Goal: Information Seeking & Learning: Compare options

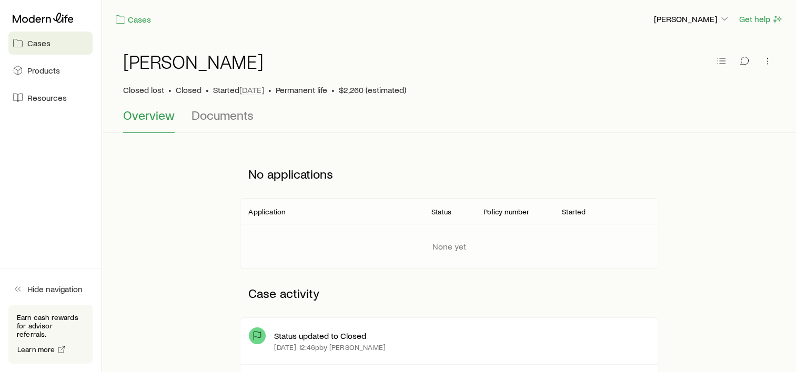
click at [44, 45] on span "Cases" at bounding box center [38, 43] width 23 height 11
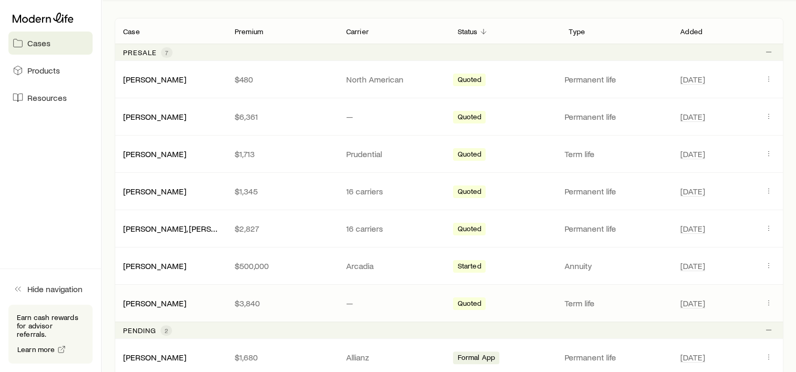
scroll to position [158, 0]
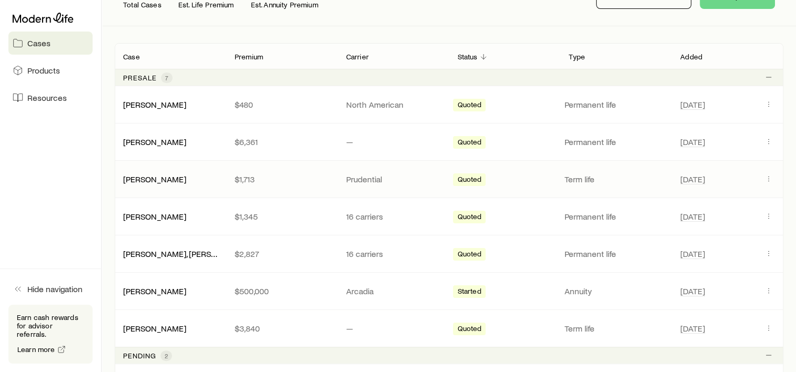
click at [189, 179] on div "[PERSON_NAME]" at bounding box center [170, 179] width 111 height 11
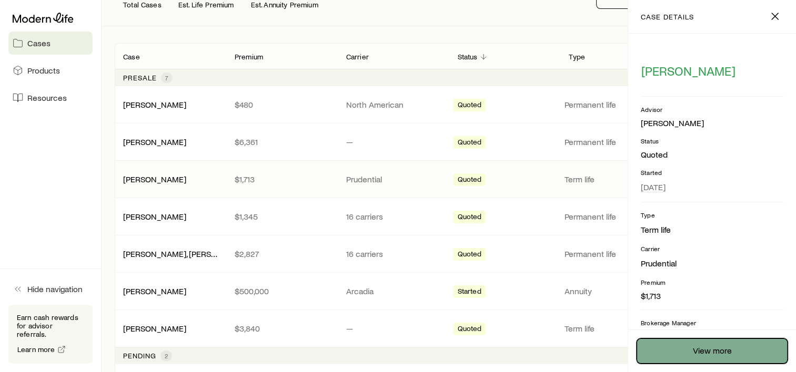
click at [686, 354] on link "View more" at bounding box center [711, 351] width 151 height 25
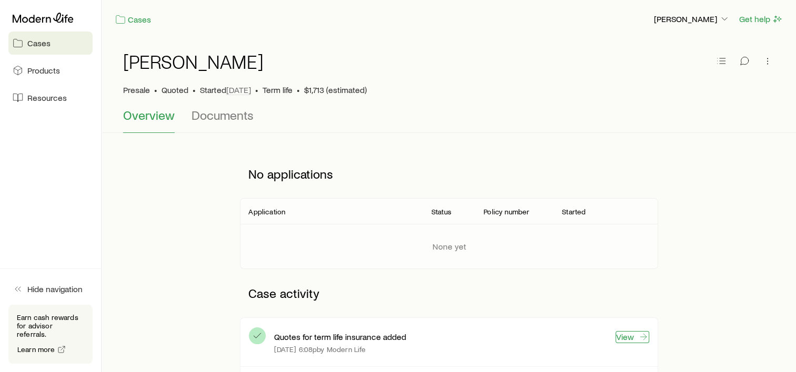
click at [622, 337] on link "View" at bounding box center [632, 337] width 34 height 12
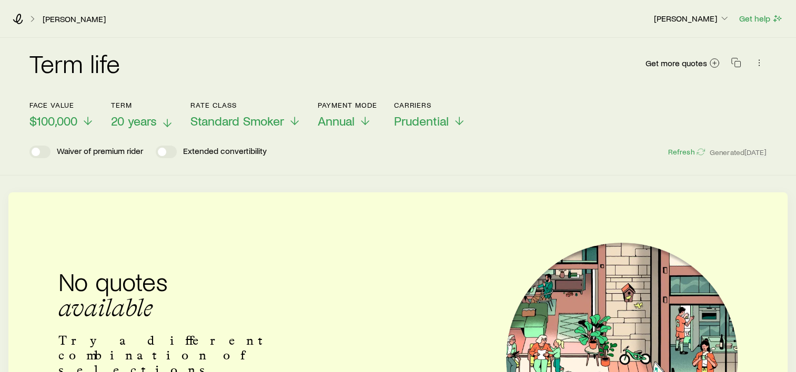
click at [166, 121] on icon at bounding box center [167, 123] width 13 height 13
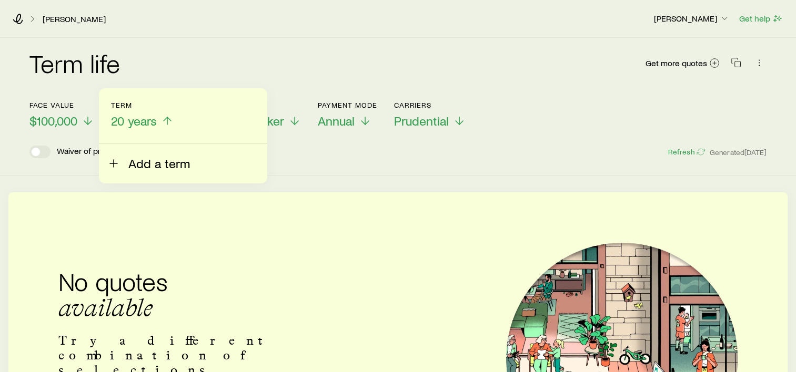
click at [158, 170] on span "Add a term" at bounding box center [159, 163] width 62 height 15
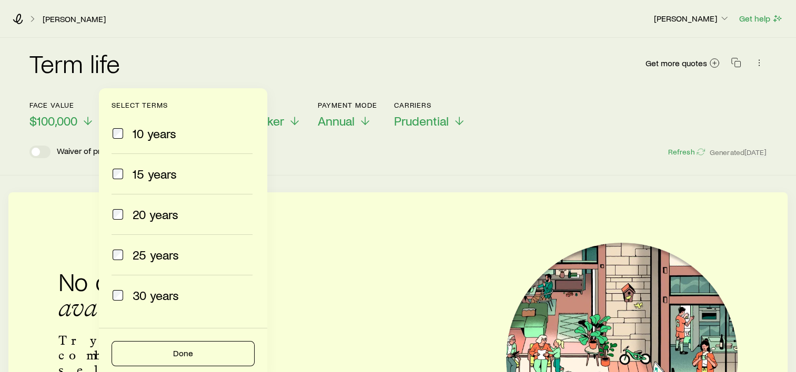
click at [151, 135] on span "10 years" at bounding box center [155, 133] width 44 height 15
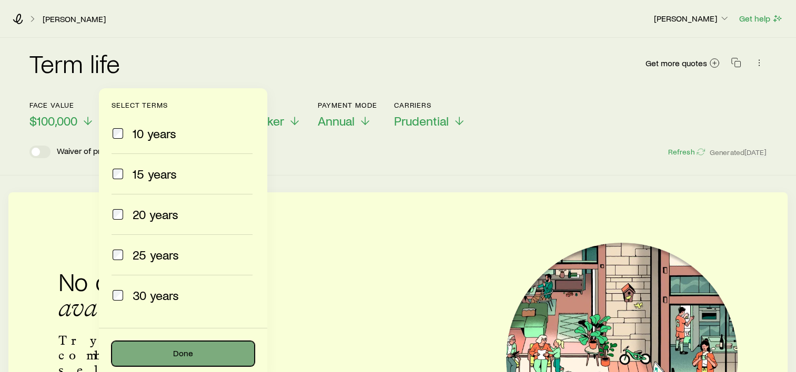
click at [184, 356] on button "Done" at bounding box center [182, 353] width 143 height 25
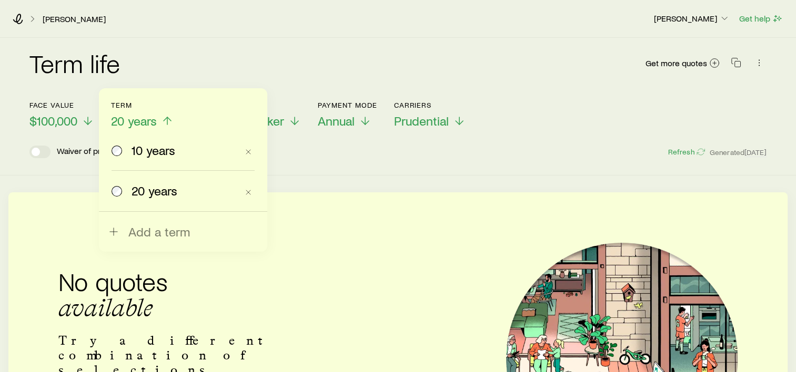
click at [164, 154] on span "10 years" at bounding box center [153, 150] width 44 height 15
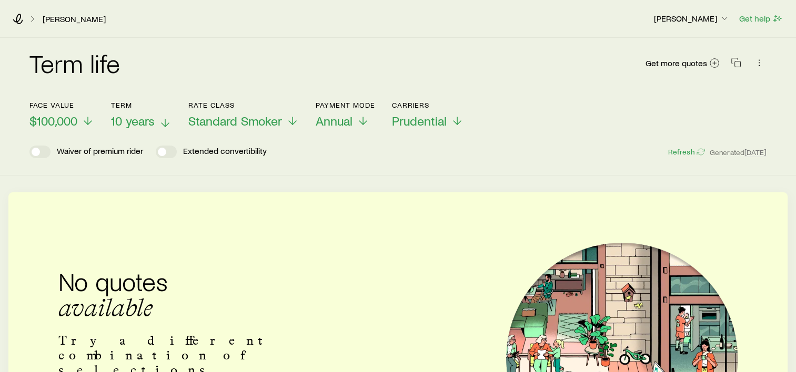
click at [166, 120] on icon at bounding box center [165, 123] width 13 height 13
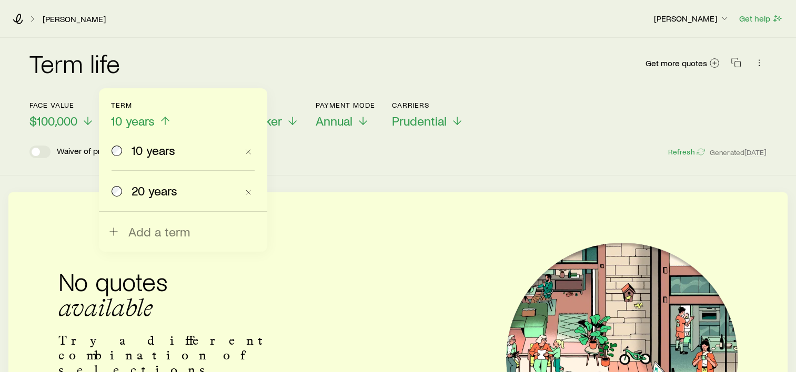
click at [149, 191] on span "20 years" at bounding box center [154, 191] width 46 height 15
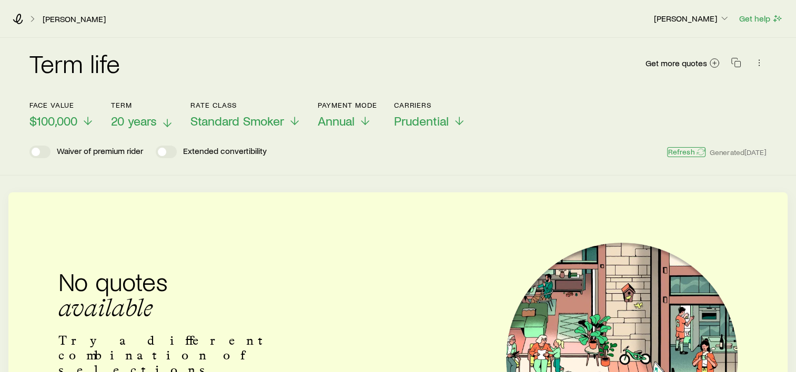
click at [671, 153] on button "Refresh" at bounding box center [686, 152] width 38 height 10
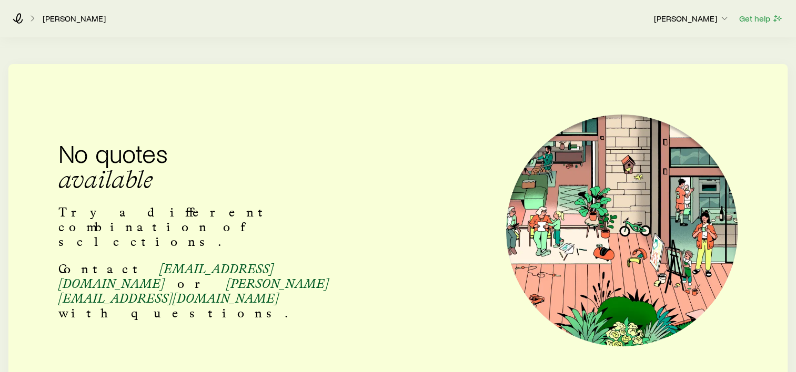
scroll to position [66, 0]
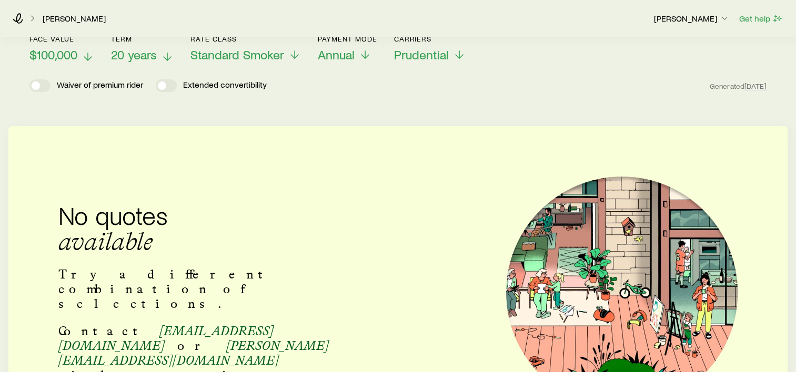
click at [86, 52] on icon at bounding box center [88, 56] width 13 height 13
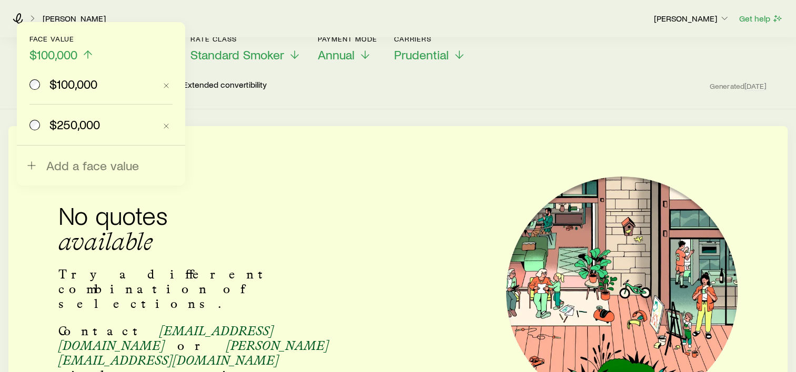
click at [76, 125] on span "$250,000" at bounding box center [74, 124] width 50 height 15
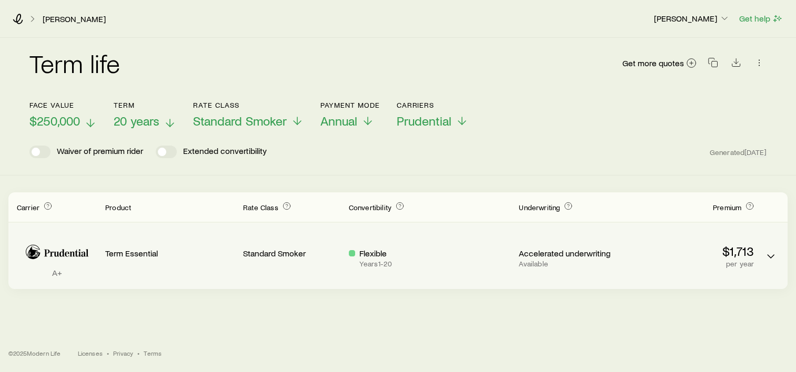
scroll to position [0, 0]
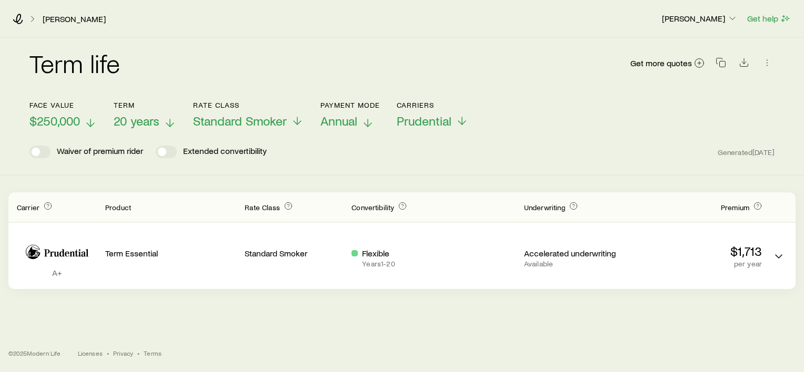
click at [371, 120] on icon at bounding box center [367, 123] width 13 height 13
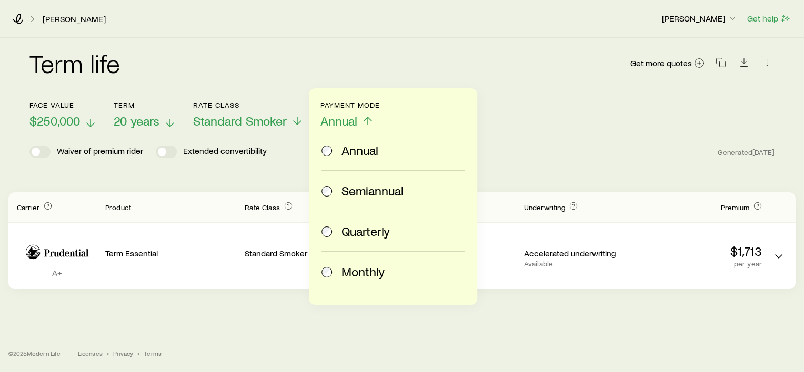
click at [371, 120] on icon at bounding box center [367, 121] width 13 height 13
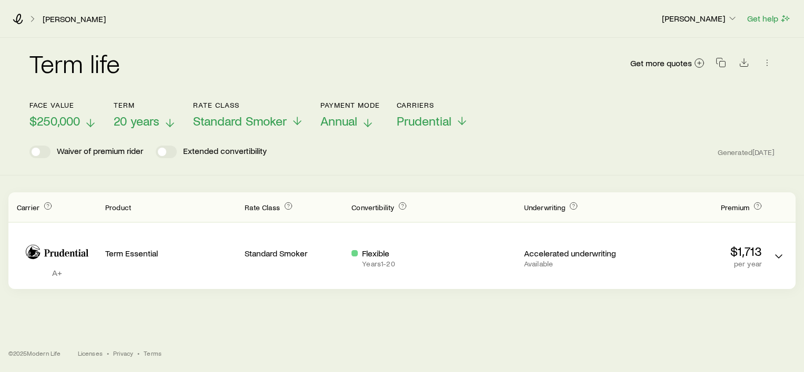
click at [89, 118] on icon at bounding box center [90, 123] width 13 height 13
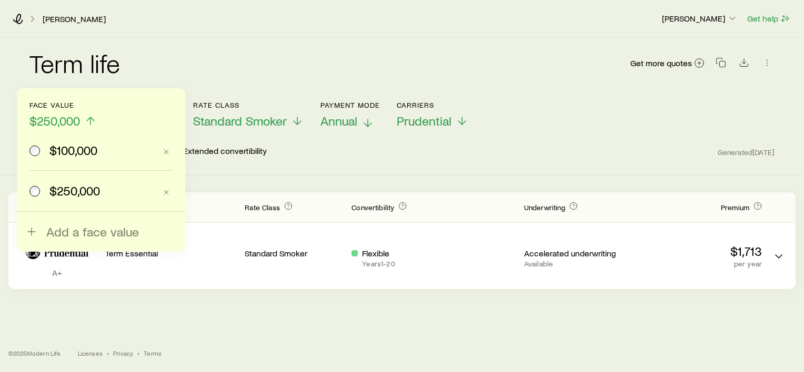
click at [77, 147] on span "$100,000" at bounding box center [73, 150] width 48 height 15
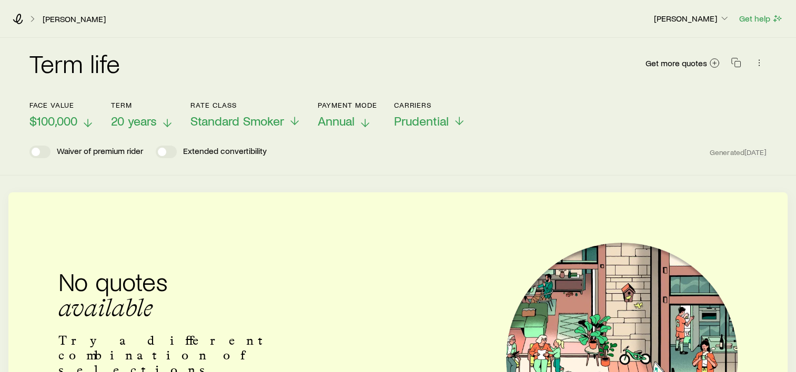
click at [161, 128] on icon at bounding box center [167, 123] width 13 height 13
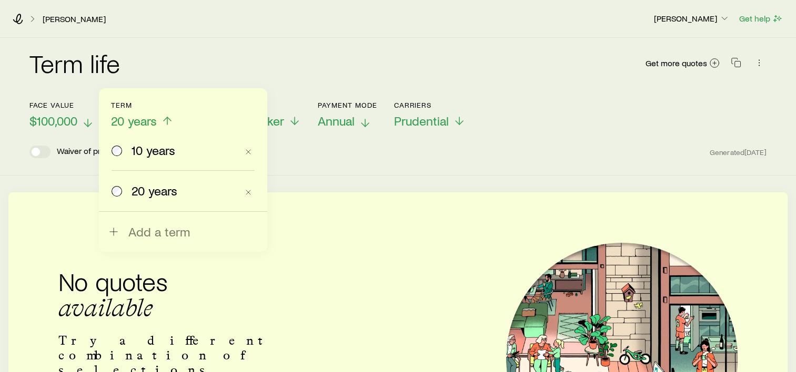
click at [161, 145] on span "10 years" at bounding box center [153, 150] width 44 height 15
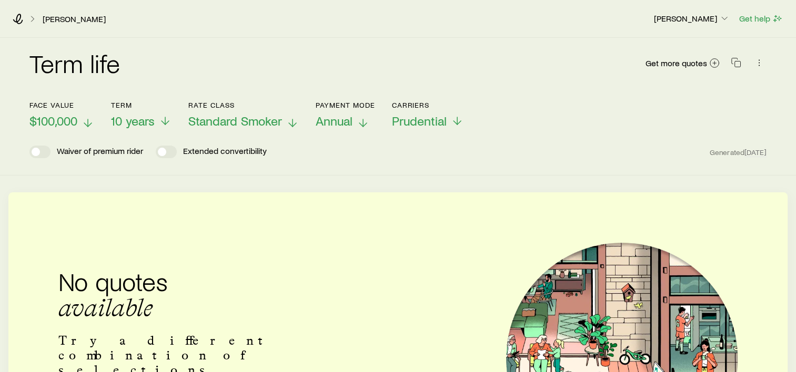
click at [228, 120] on span "Standard Smoker" at bounding box center [235, 121] width 94 height 15
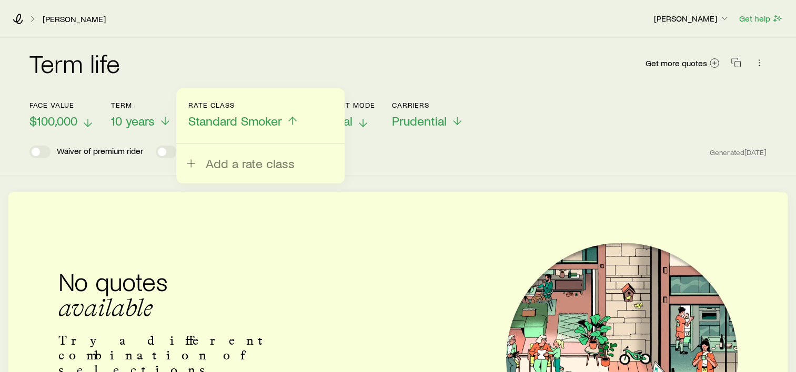
click at [227, 117] on span "Standard Smoker" at bounding box center [235, 121] width 94 height 15
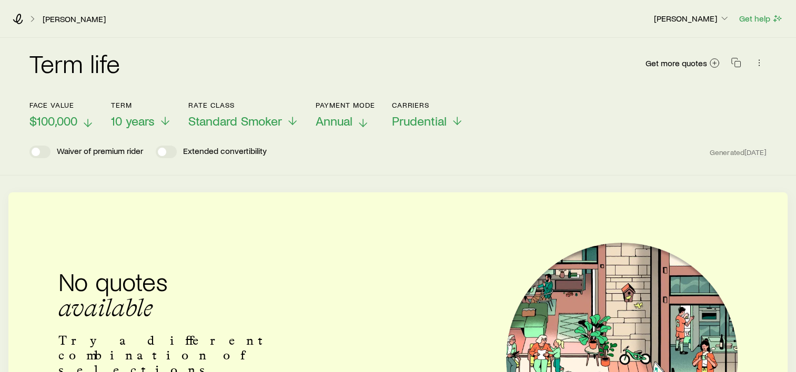
click at [345, 126] on span "Annual" at bounding box center [334, 121] width 37 height 15
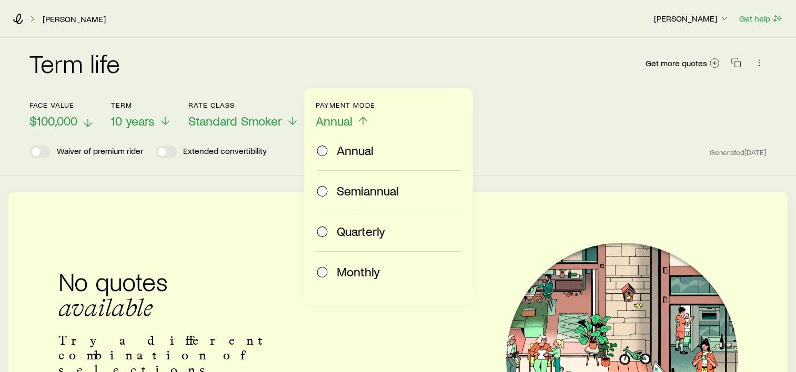
click at [354, 278] on span "Monthly" at bounding box center [358, 272] width 43 height 15
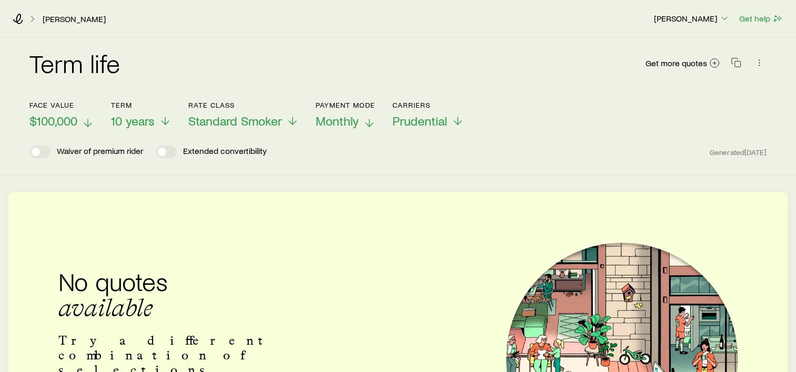
click at [332, 125] on span "Monthly" at bounding box center [337, 121] width 43 height 15
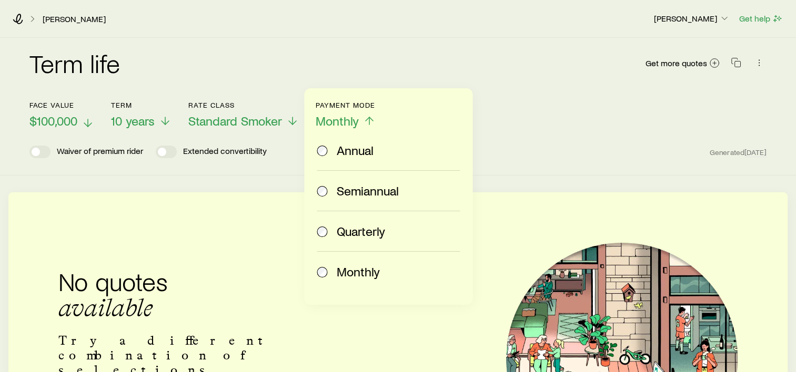
click at [344, 156] on span "Annual" at bounding box center [355, 150] width 37 height 15
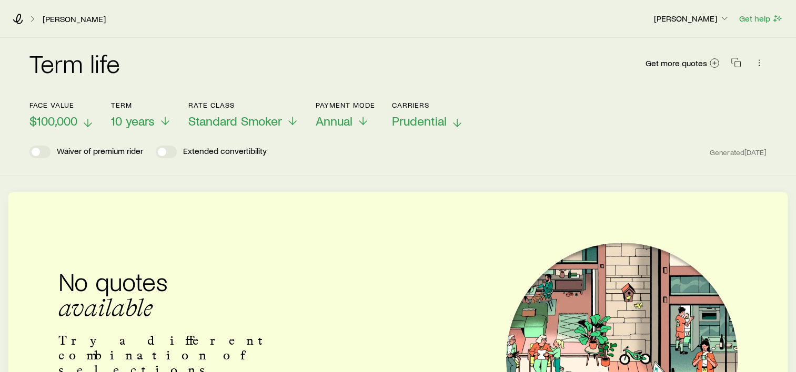
click at [418, 124] on span "Prudential" at bounding box center [419, 121] width 55 height 15
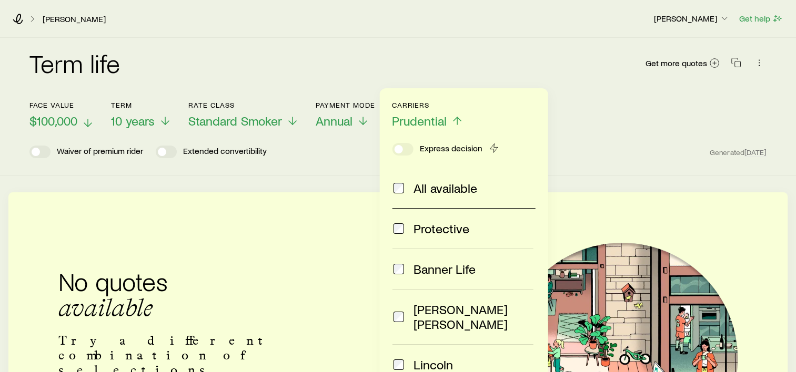
click at [616, 120] on div "Face value $100,000 Term 10 years Rate Class Standard Smoker Payment Mode Annua…" at bounding box center [397, 108] width 737 height 40
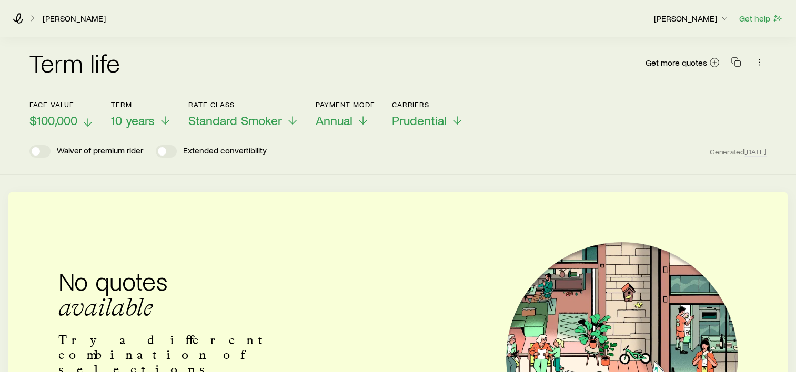
scroll to position [2, 0]
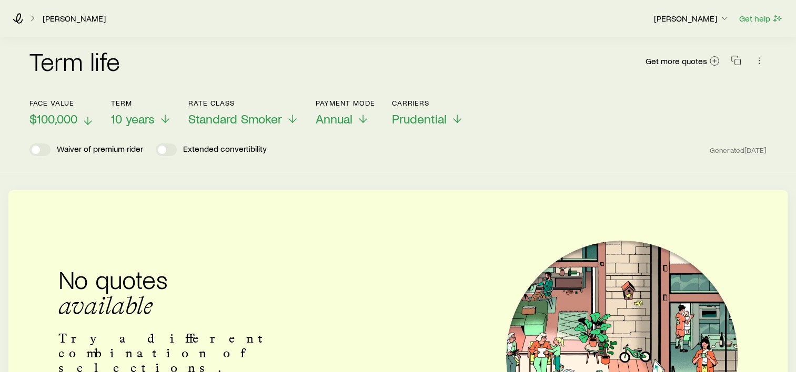
click at [134, 114] on span "10 years" at bounding box center [133, 118] width 44 height 15
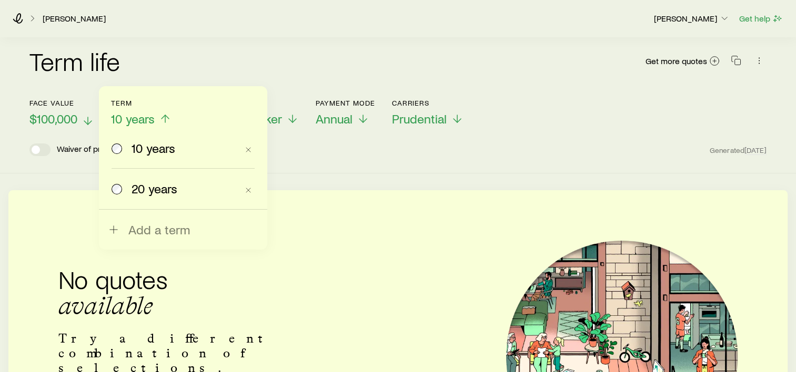
click at [146, 187] on span "20 years" at bounding box center [154, 188] width 46 height 15
